Goal: Complete application form

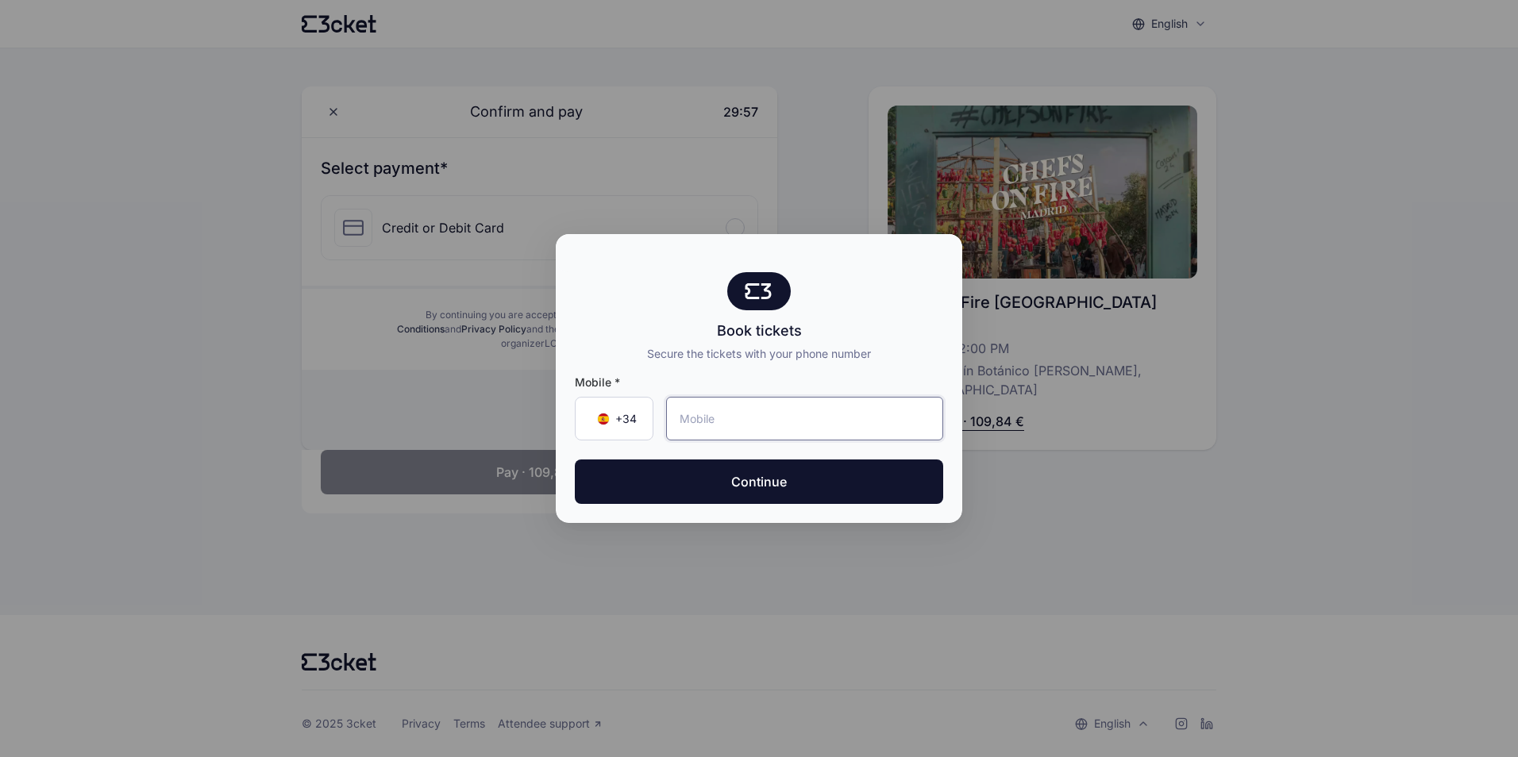
click at [807, 418] on input "tel" at bounding box center [804, 419] width 277 height 44
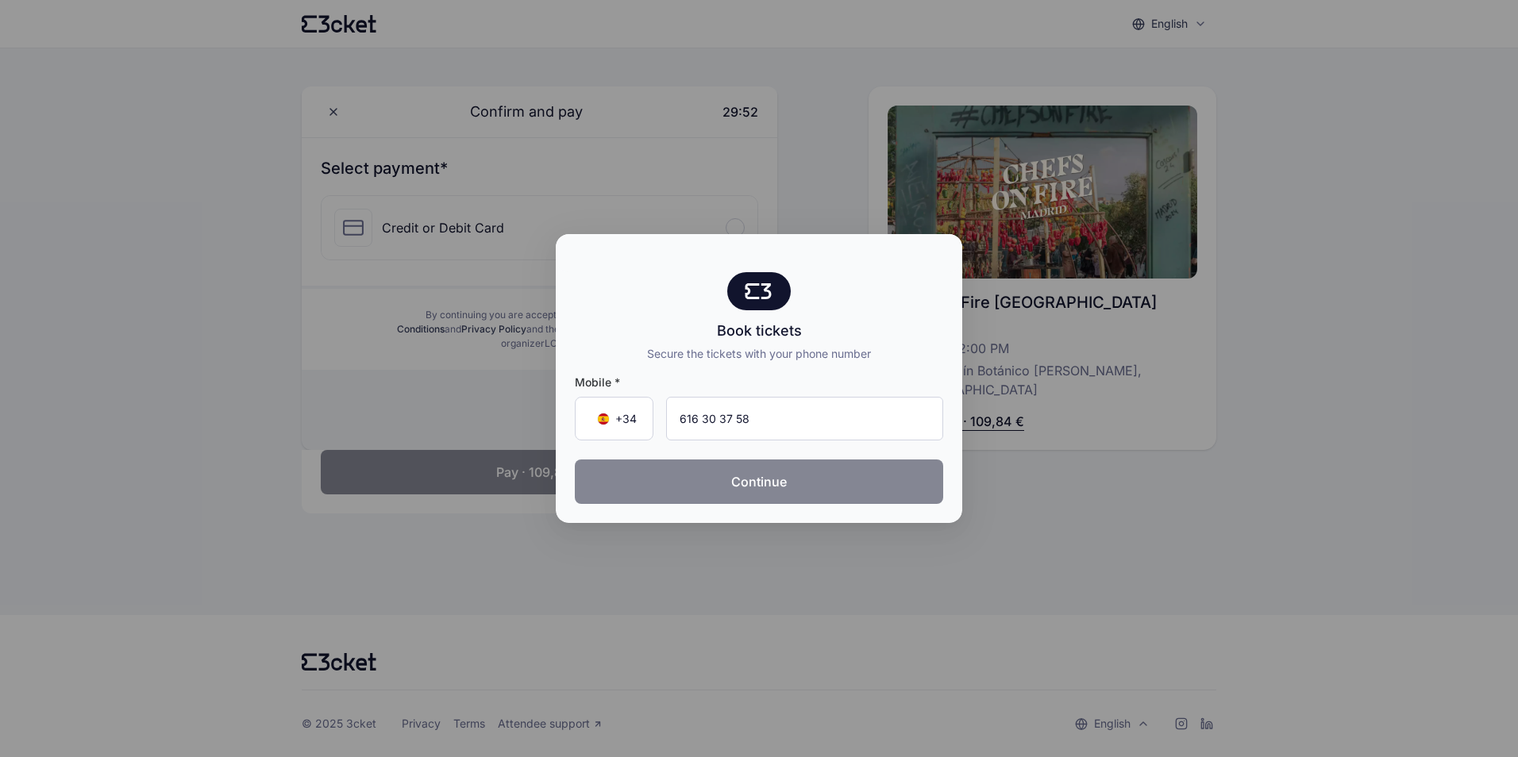
type input "616 30 37 58"
click at [780, 466] on button "Continue" at bounding box center [759, 482] width 368 height 44
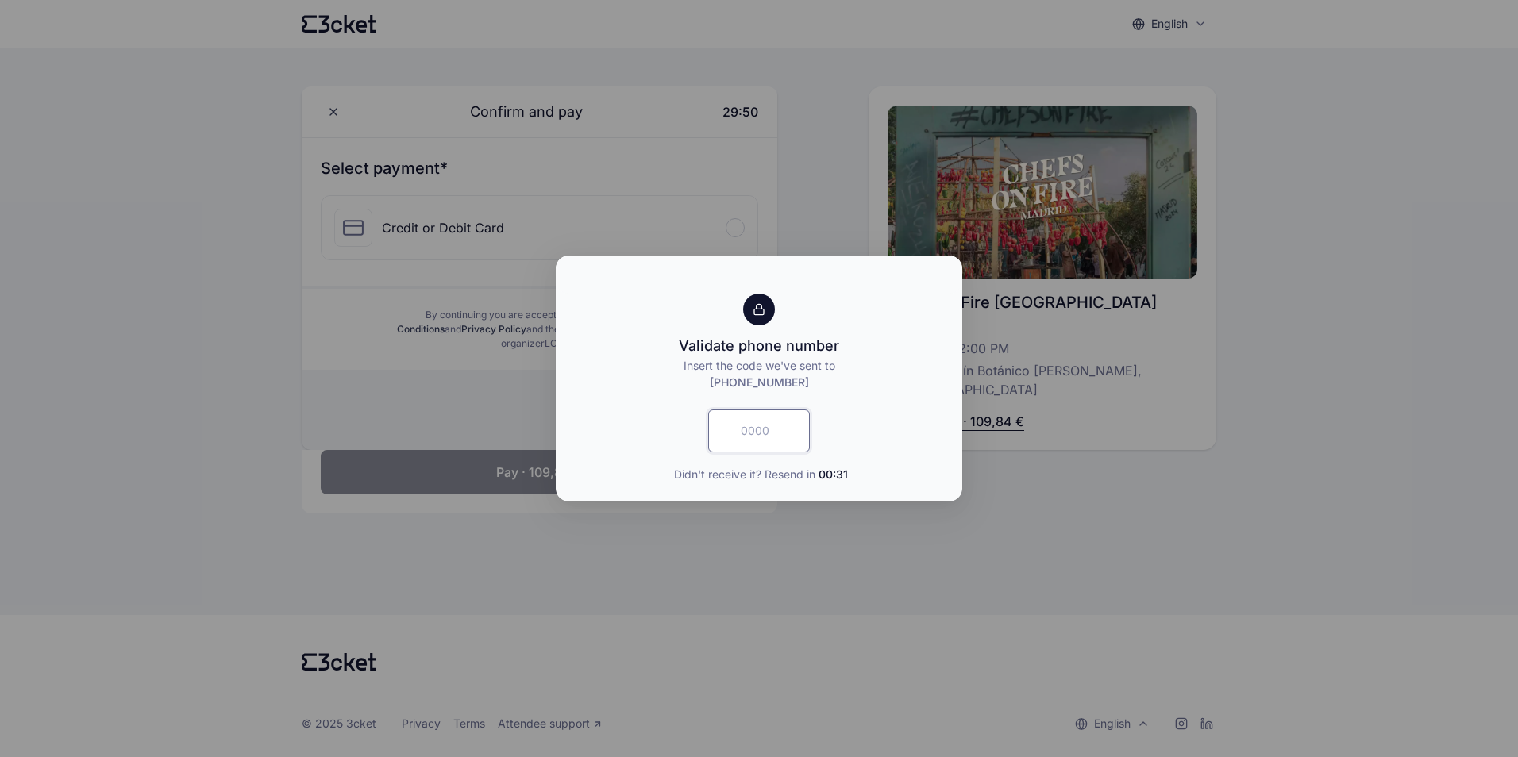
click at [773, 435] on input "text" at bounding box center [759, 431] width 102 height 43
type input "4399"
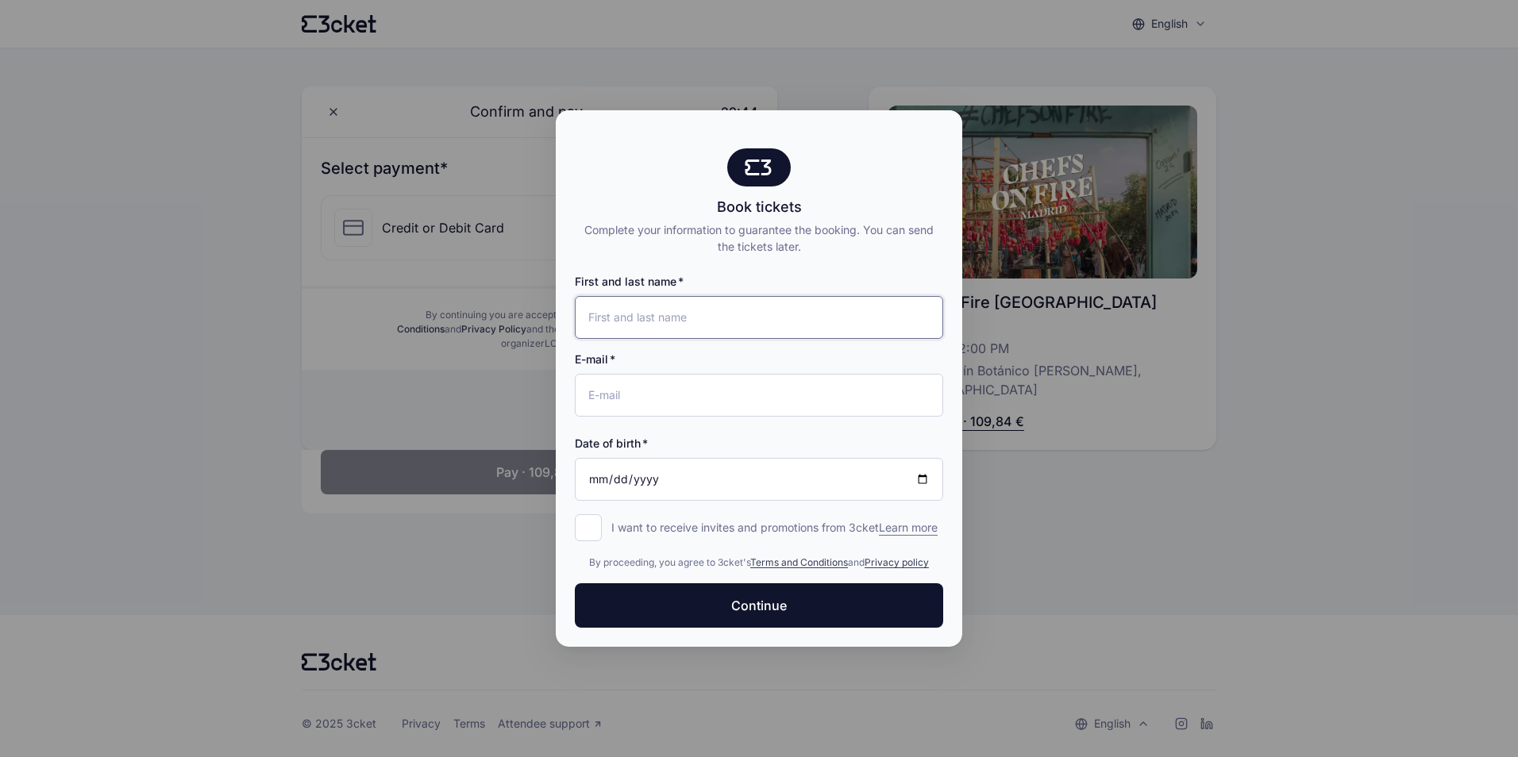
click at [761, 296] on input "First and last name" at bounding box center [759, 317] width 368 height 43
type input "[PERSON_NAME]"
type input "[PERSON_NAME][EMAIL_ADDRESS][PERSON_NAME][DOMAIN_NAME]"
type input "[DATE]"
click at [592, 526] on input "I want to receive invites and promotions from 3cket Learn more form.register.op…" at bounding box center [588, 528] width 27 height 27
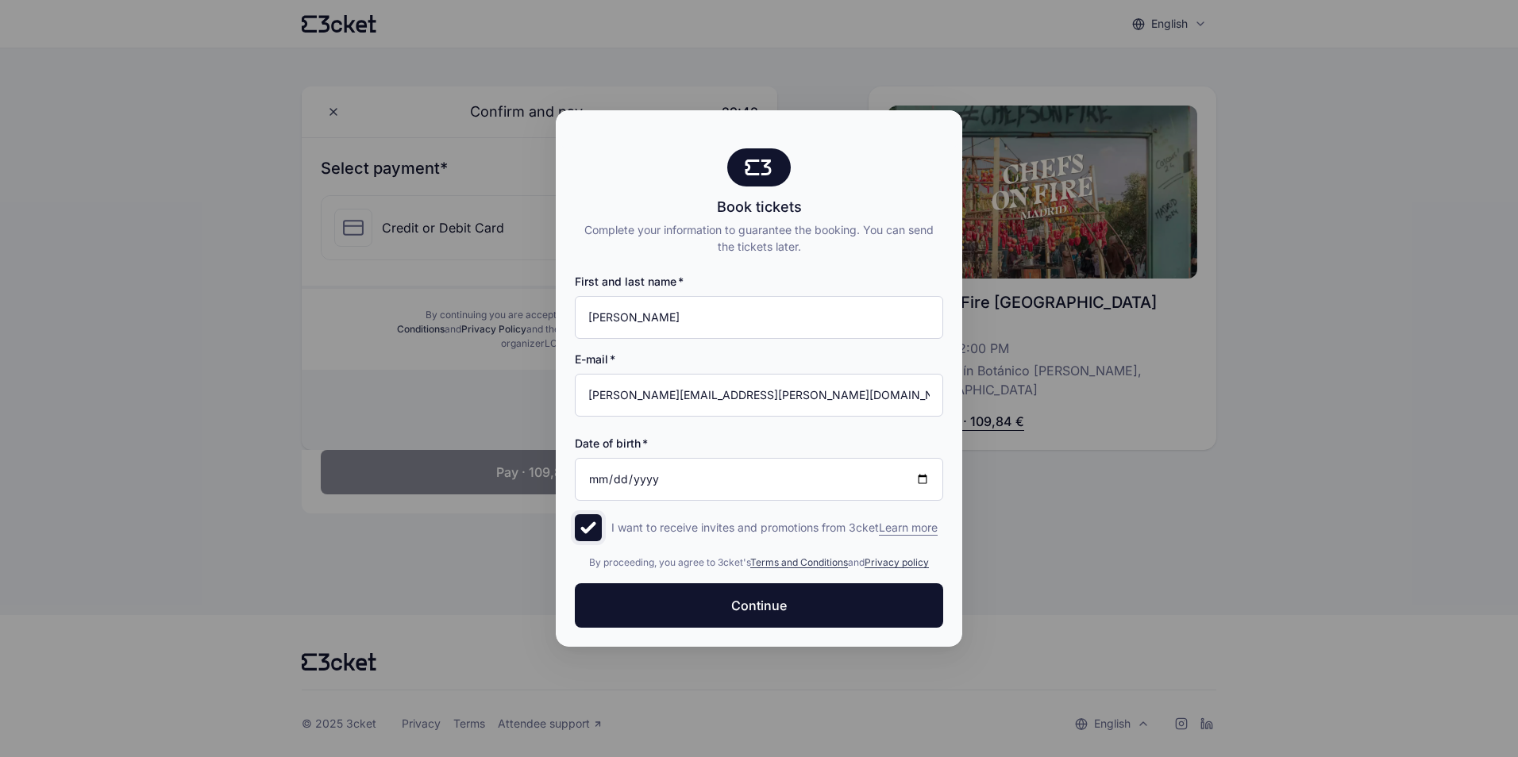
checkbox input "true"
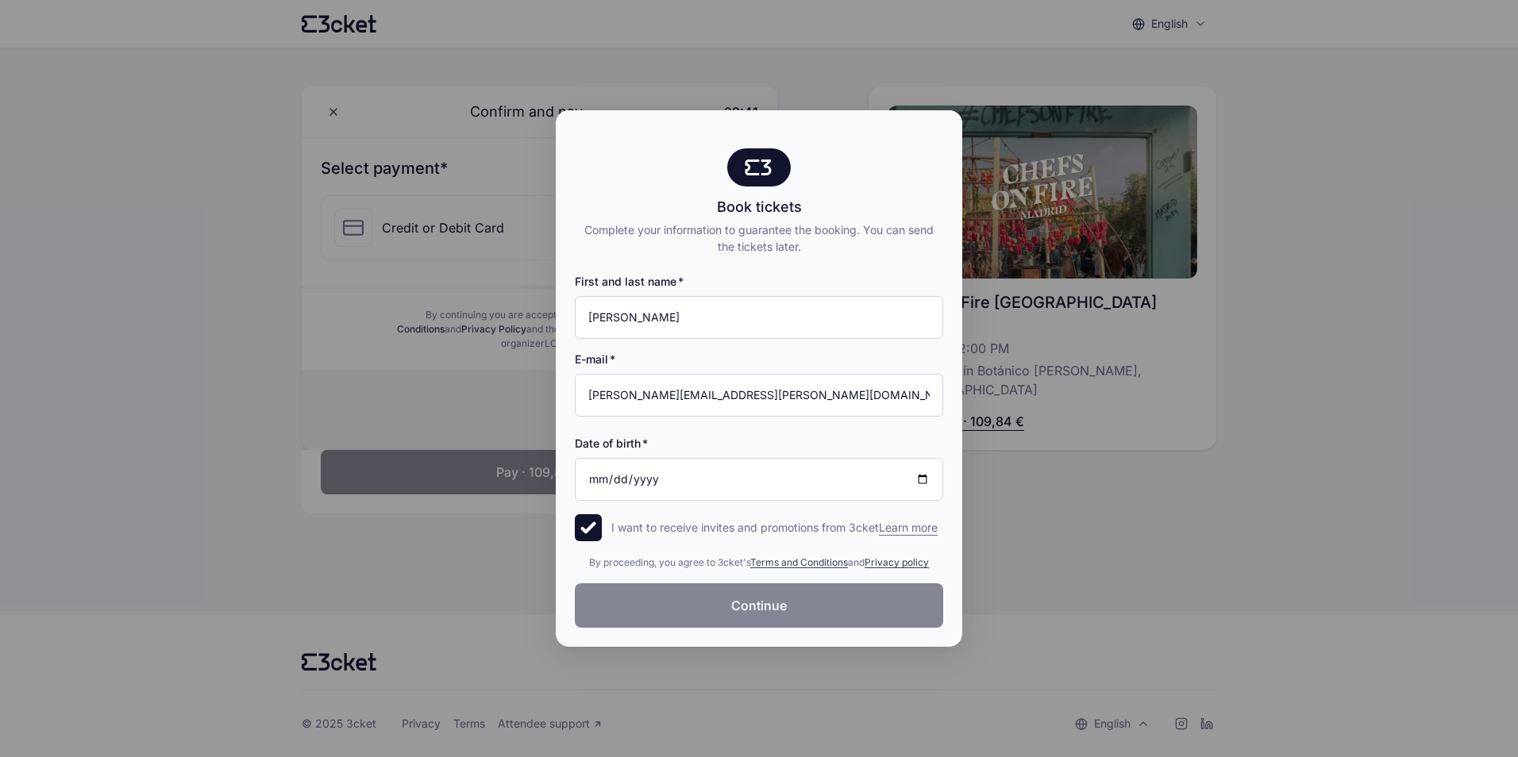
click at [637, 599] on button "Continue" at bounding box center [759, 606] width 368 height 44
